Goal: Information Seeking & Learning: Learn about a topic

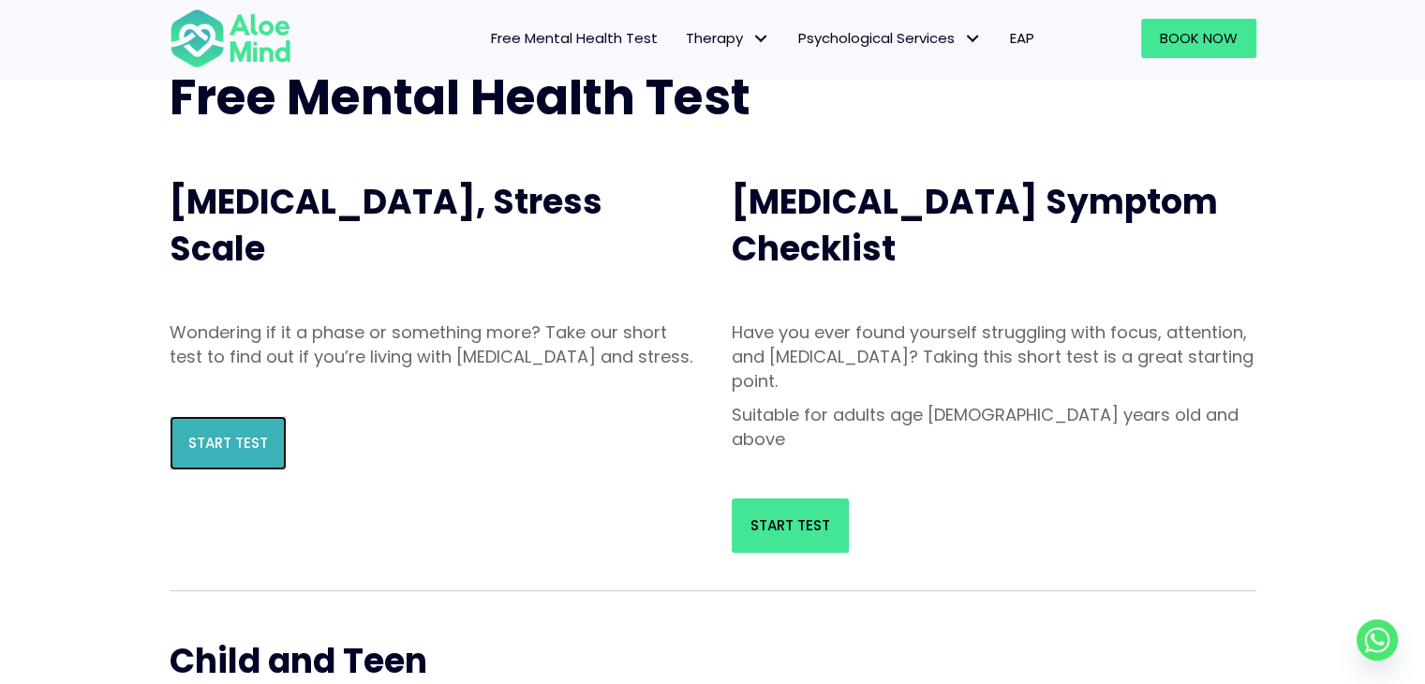
click at [217, 452] on span "Start Test" at bounding box center [228, 443] width 80 height 20
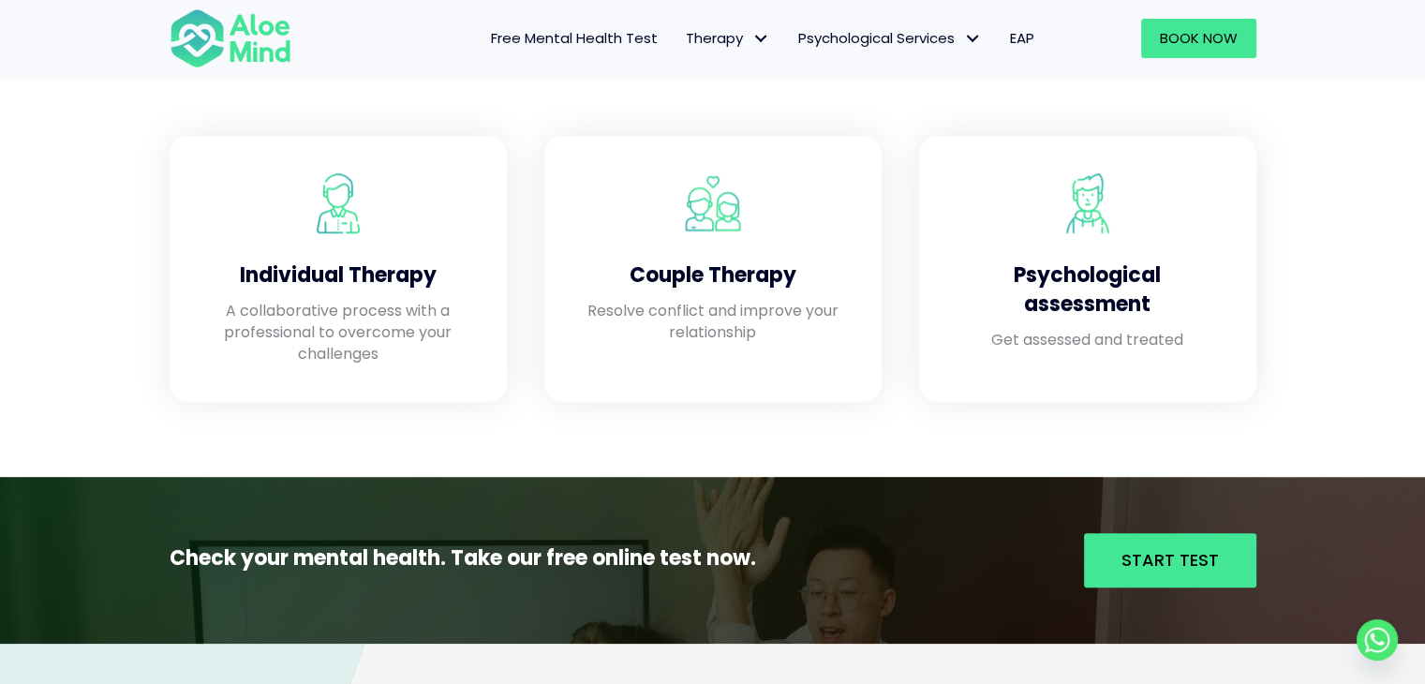
scroll to position [1632, 0]
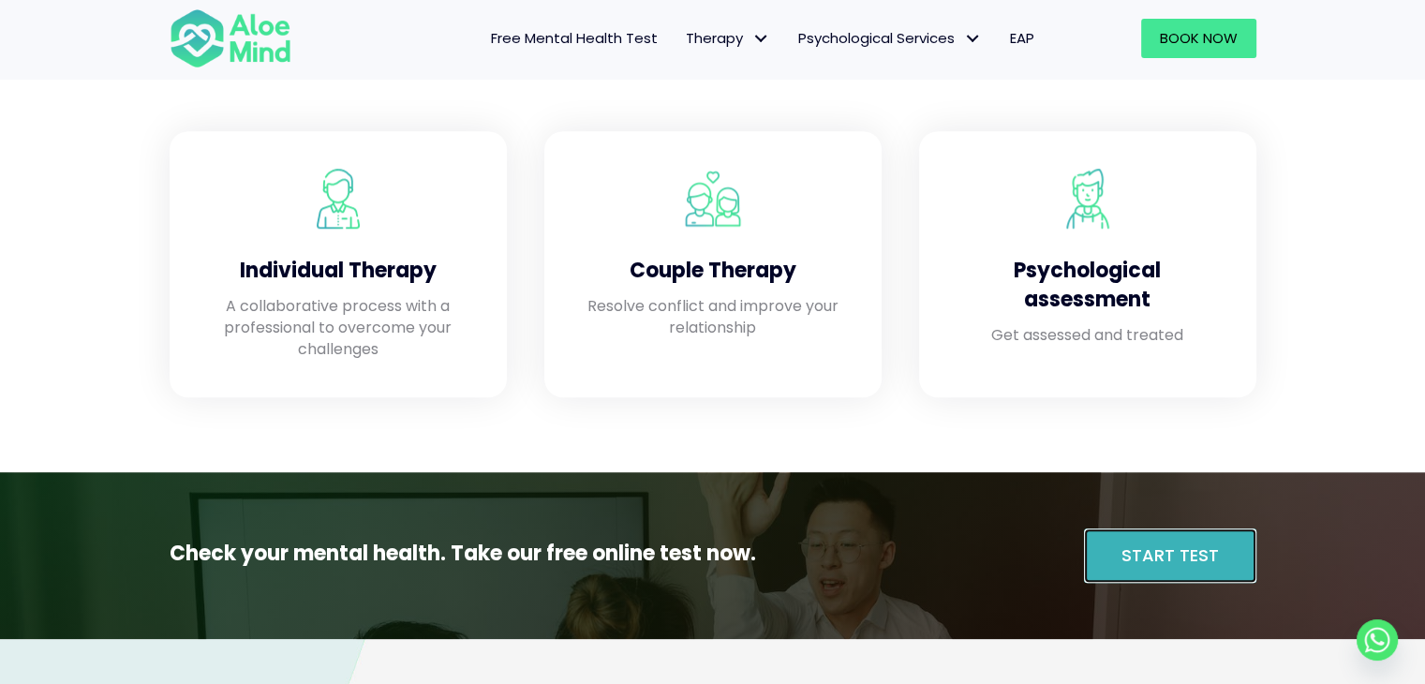
click at [1107, 555] on link "Start Test" at bounding box center [1170, 555] width 172 height 54
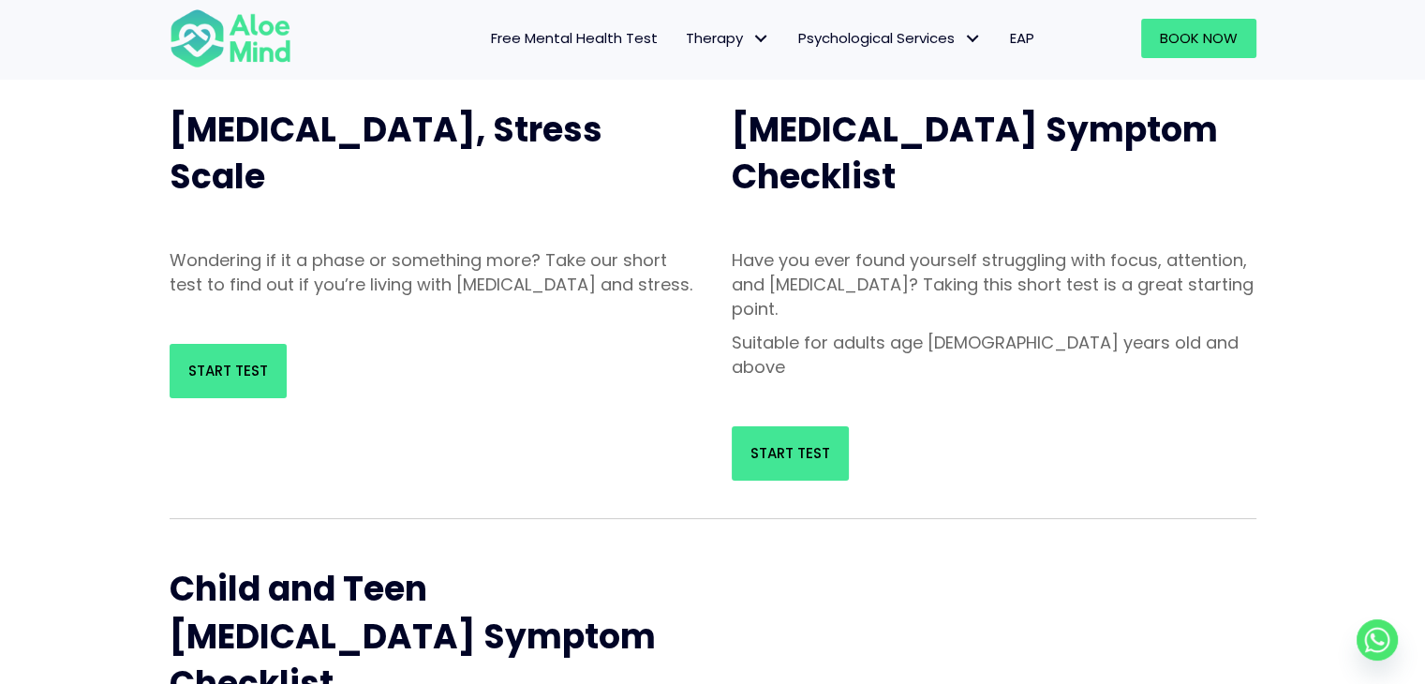
scroll to position [185, 0]
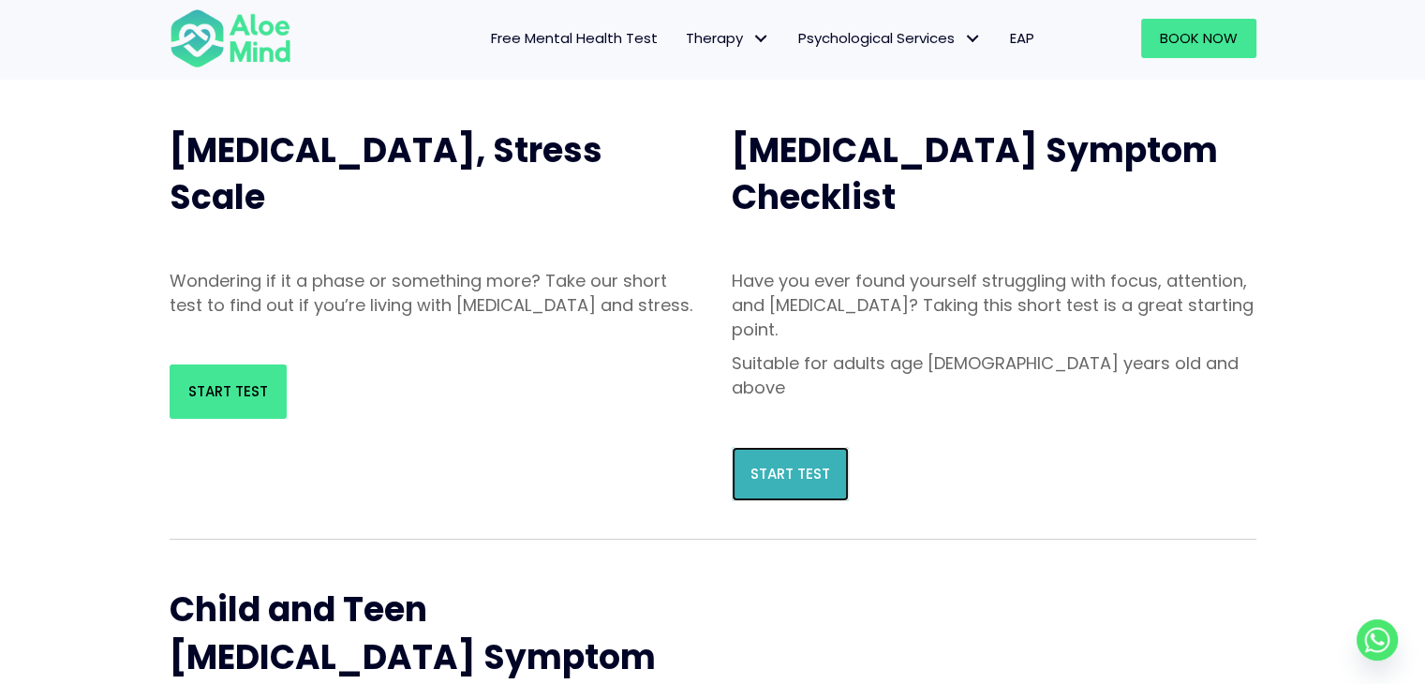
click at [788, 464] on span "Start Test" at bounding box center [790, 474] width 80 height 20
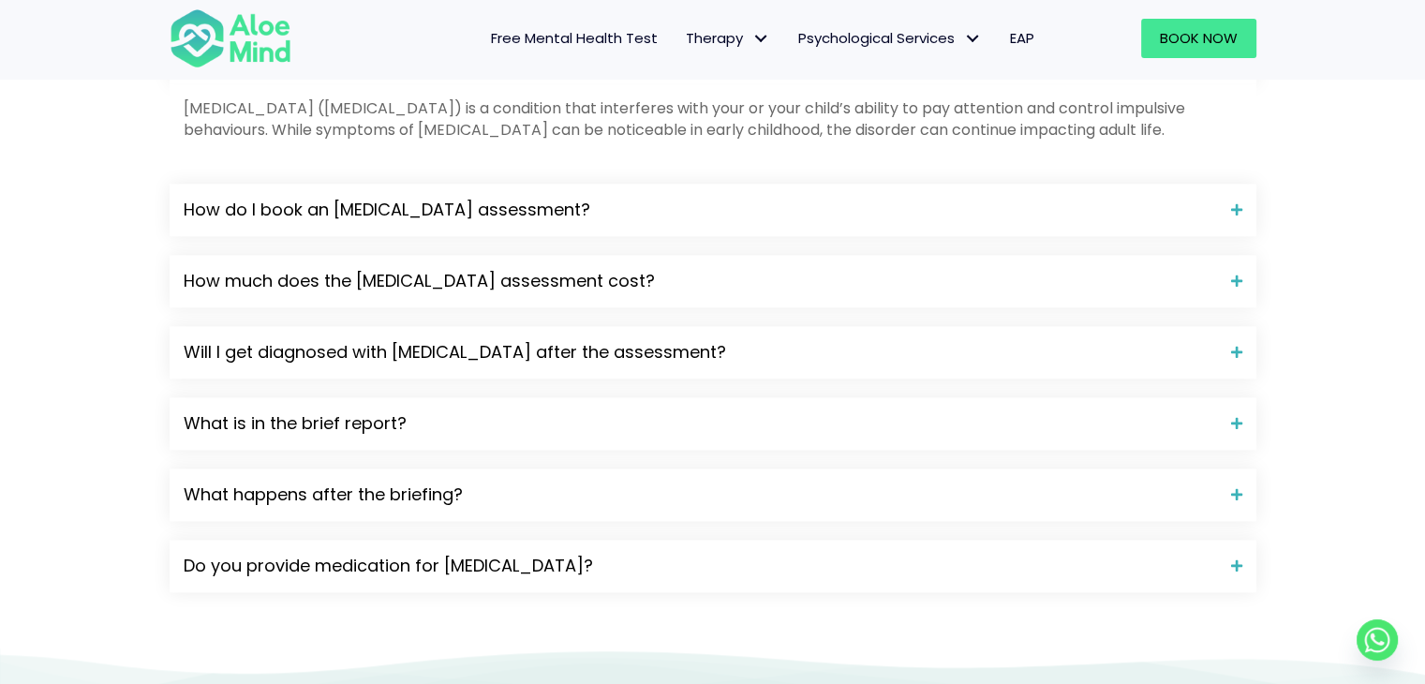
scroll to position [2077, 0]
